Goal: Task Accomplishment & Management: Manage account settings

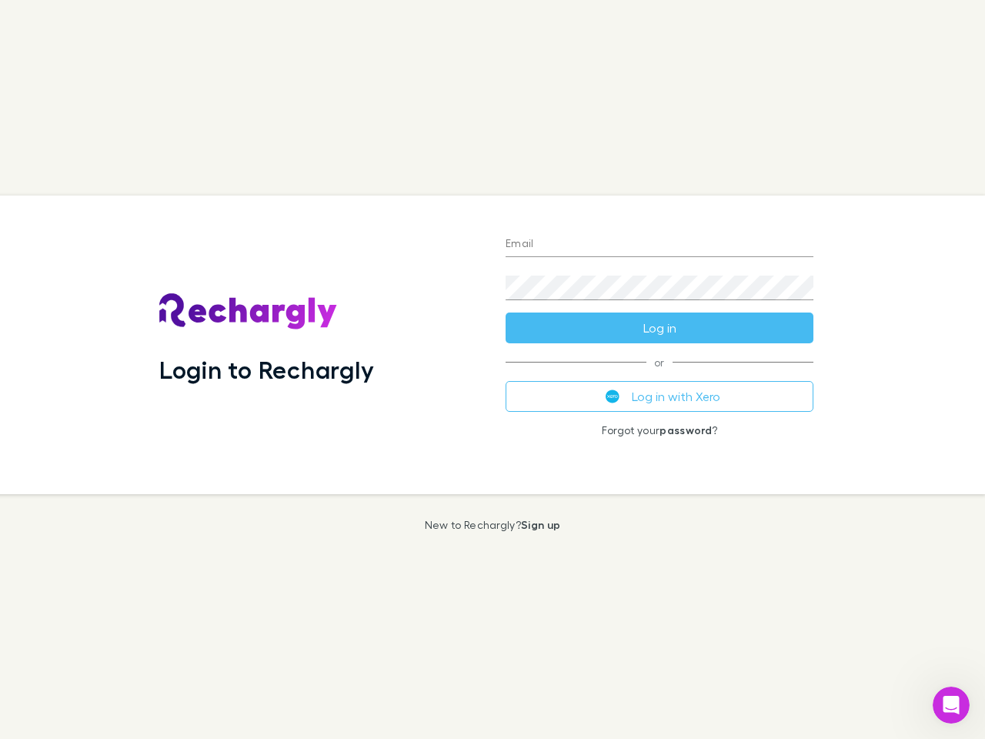
click at [492, 369] on div "Login to Rechargly" at bounding box center [320, 344] width 346 height 299
click at [659, 245] on input "Email" at bounding box center [659, 244] width 308 height 25
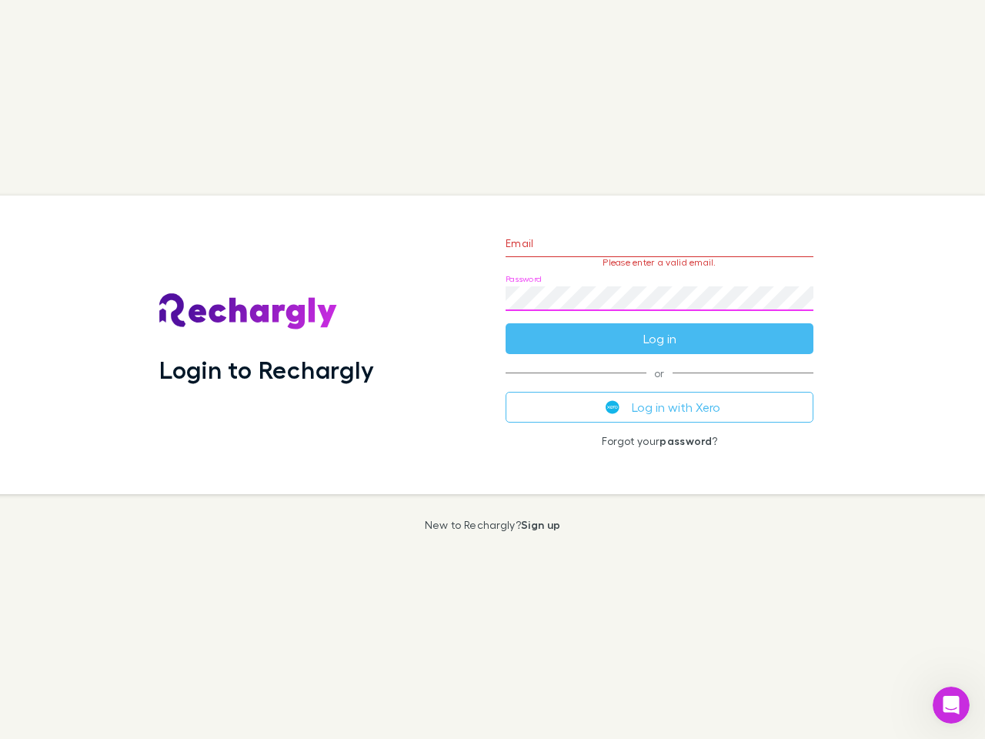
click at [659, 328] on form "Email Please enter a valid email. Password Log in" at bounding box center [659, 287] width 308 height 134
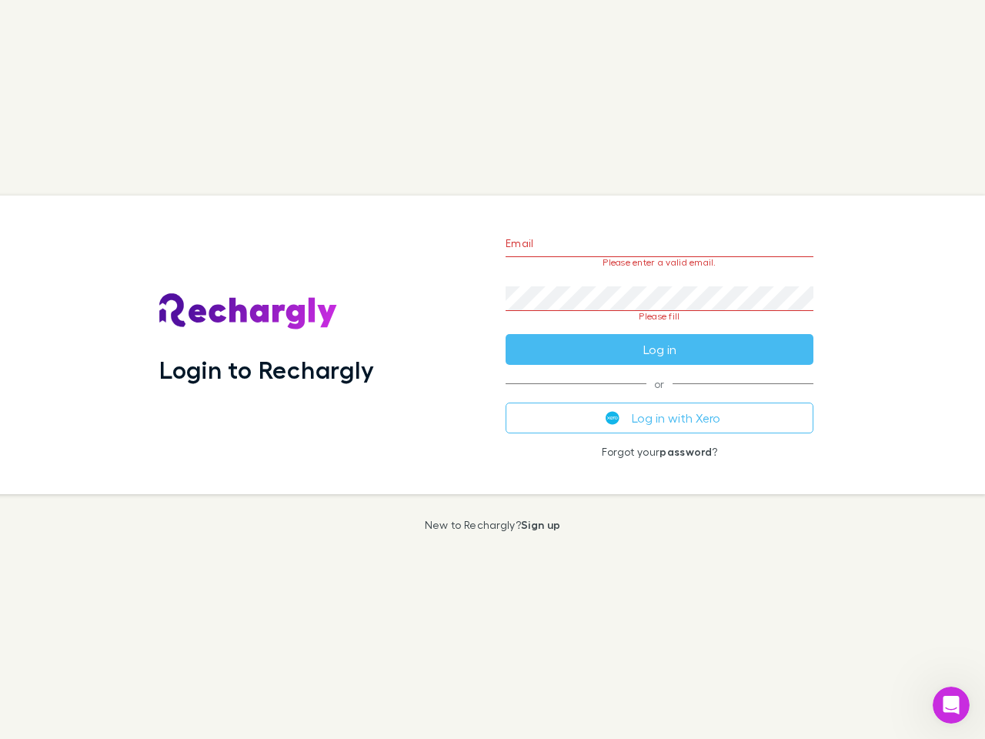
click at [659, 396] on div "Email Please enter a valid email. Password Please fill Log in or Log in with Xe…" at bounding box center [659, 344] width 332 height 299
click at [951, 705] on icon "Open Intercom Messenger" at bounding box center [951, 704] width 25 height 25
